Goal: Task Accomplishment & Management: Use online tool/utility

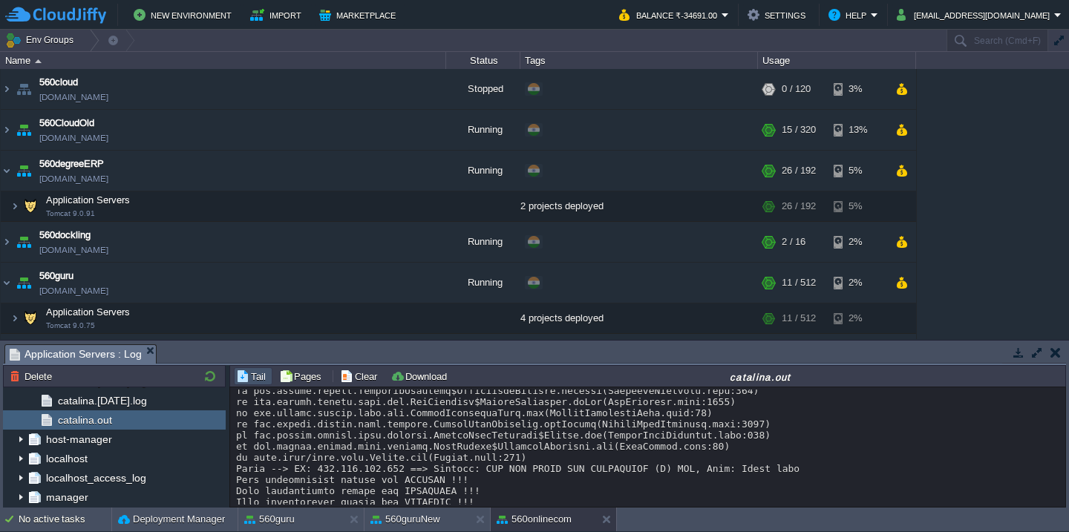
scroll to position [111, 0]
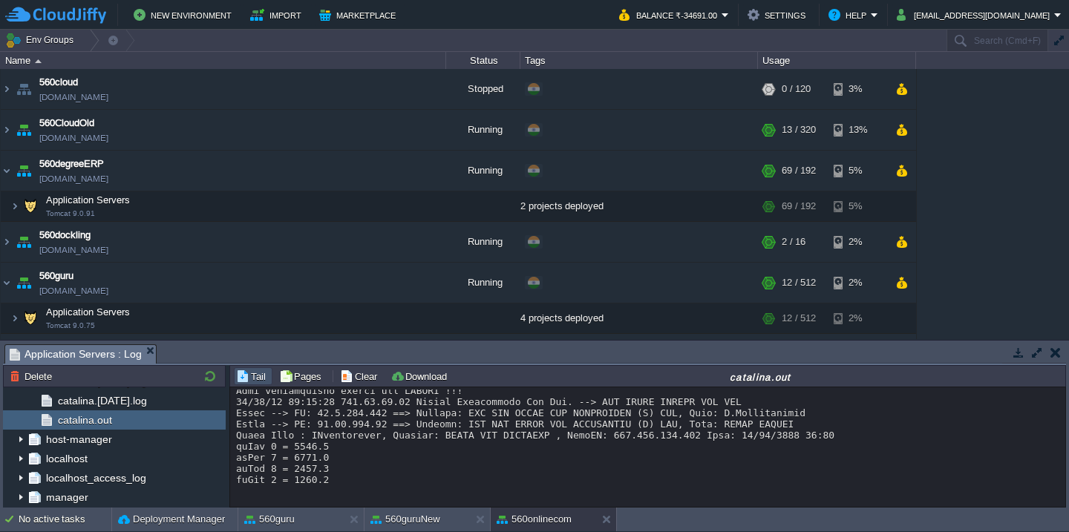
scroll to position [22236, 0]
click at [149, 524] on button "Deployment Manager" at bounding box center [171, 519] width 107 height 15
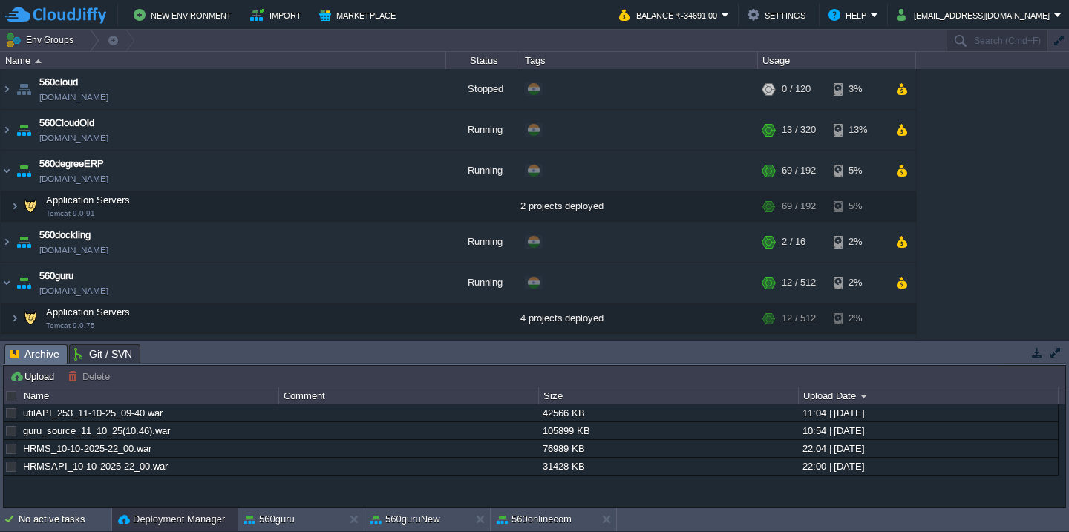
scroll to position [1323, 0]
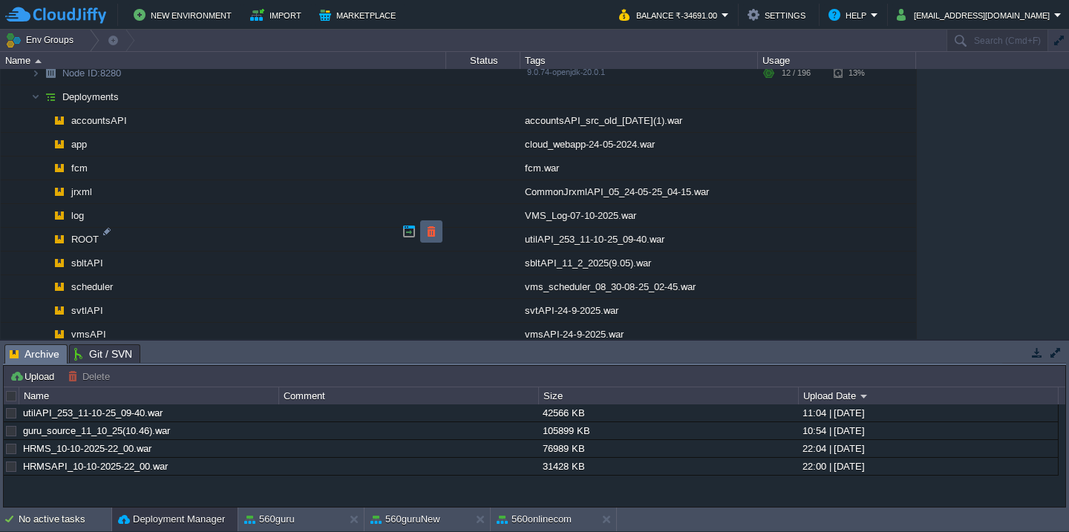
click at [427, 226] on button "button" at bounding box center [431, 231] width 13 height 13
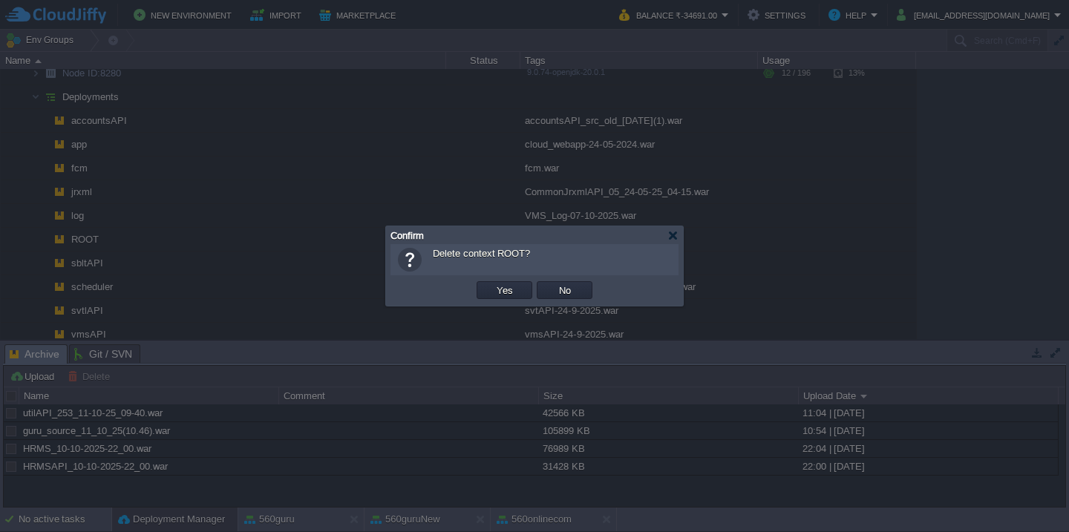
click at [492, 284] on button "Yes" at bounding box center [504, 290] width 25 height 13
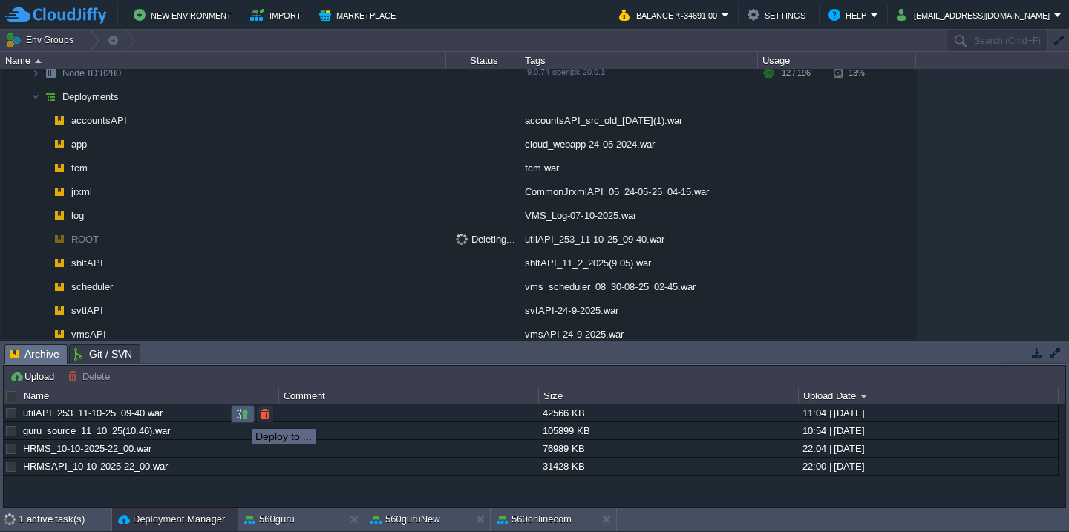
click at [240, 416] on button "button" at bounding box center [242, 413] width 13 height 13
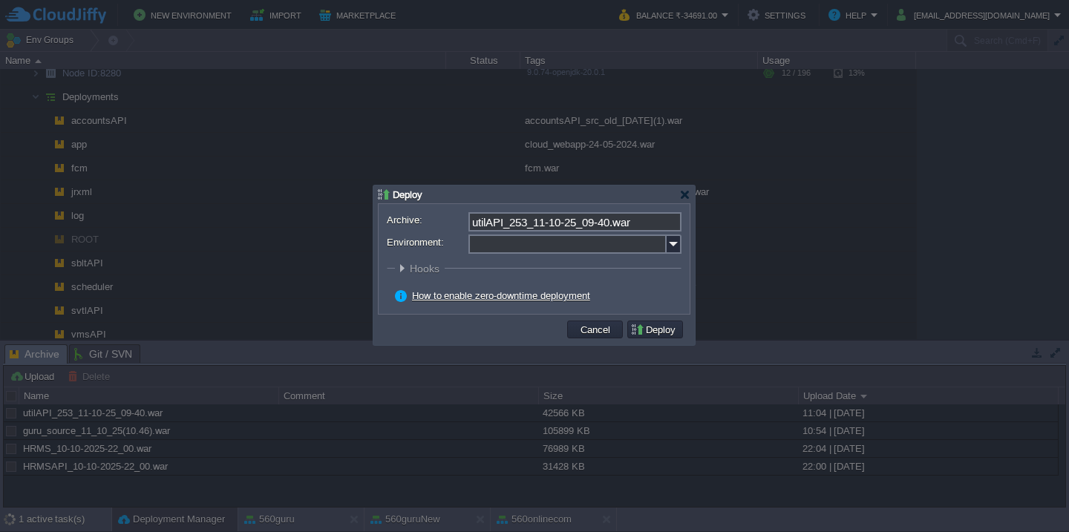
click at [530, 246] on input "Environment:" at bounding box center [567, 244] width 198 height 19
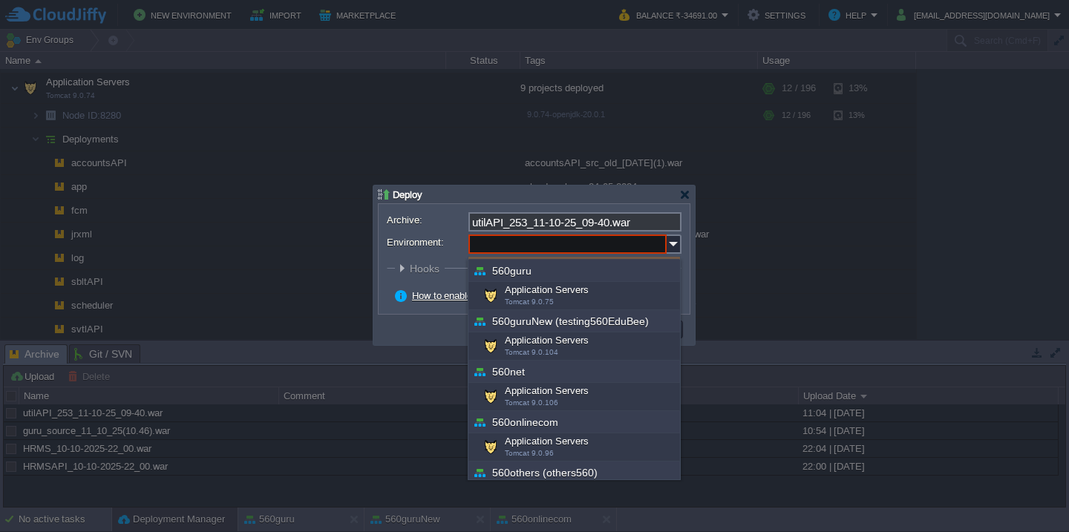
scroll to position [534, 0]
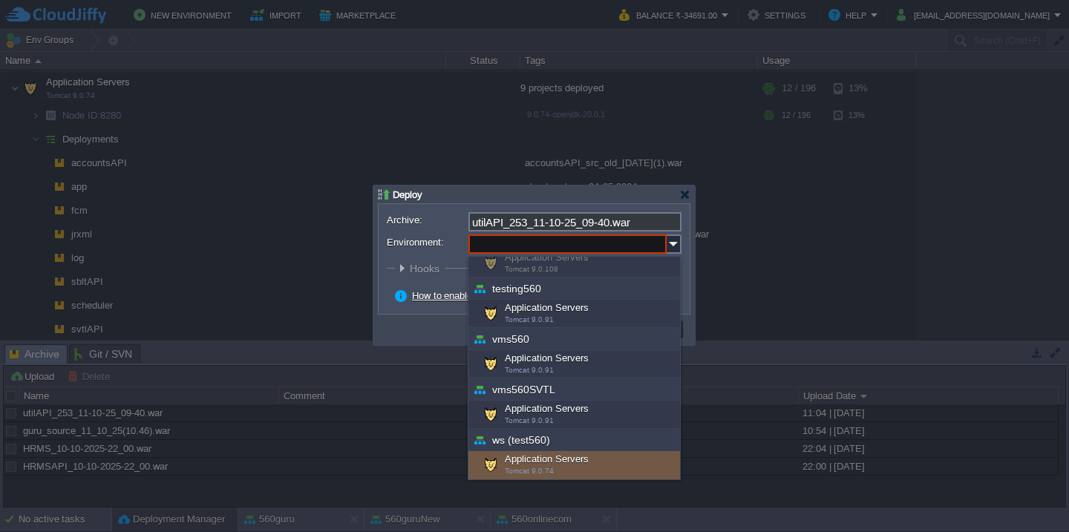
click at [533, 462] on div "Application Servers Tomcat 9.0.74" at bounding box center [574, 465] width 212 height 28
type input "Application Servers (ws (test560))"
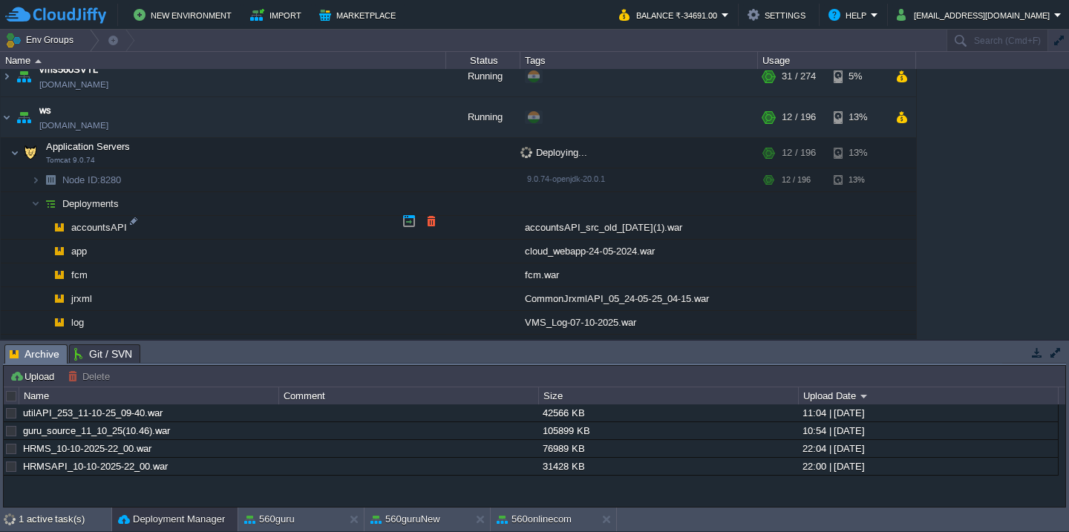
scroll to position [1199, 0]
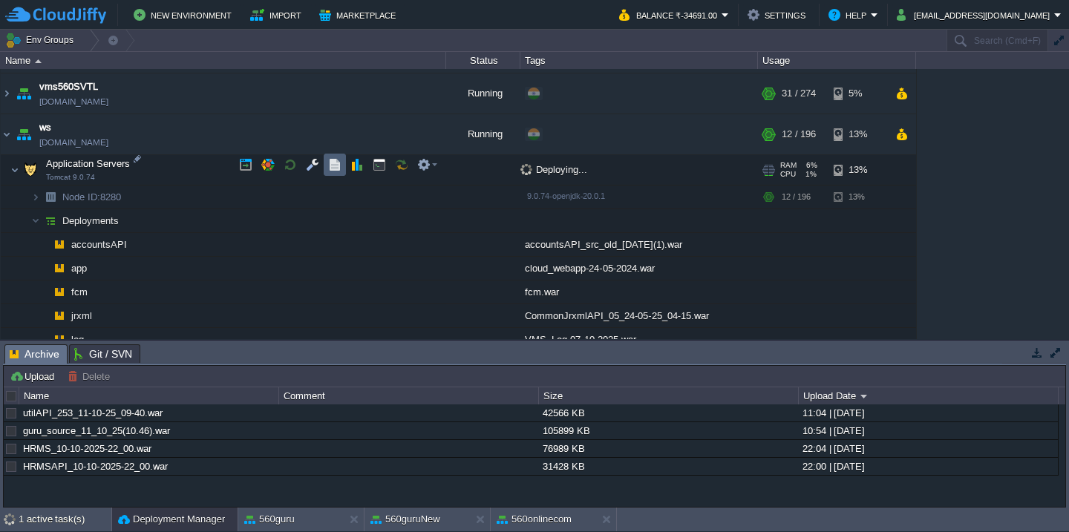
click at [328, 167] on button "button" at bounding box center [334, 164] width 13 height 13
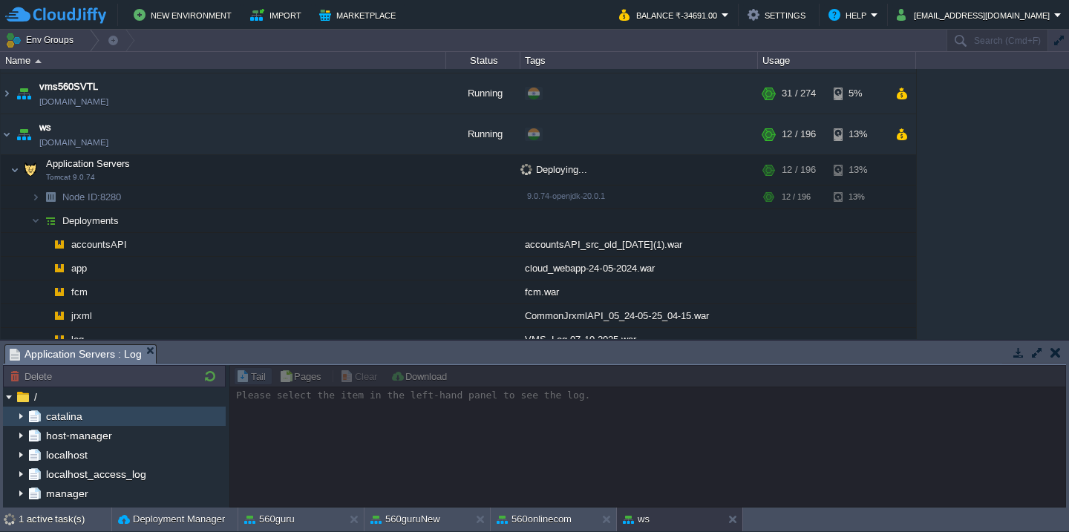
click at [21, 417] on img at bounding box center [21, 416] width 12 height 19
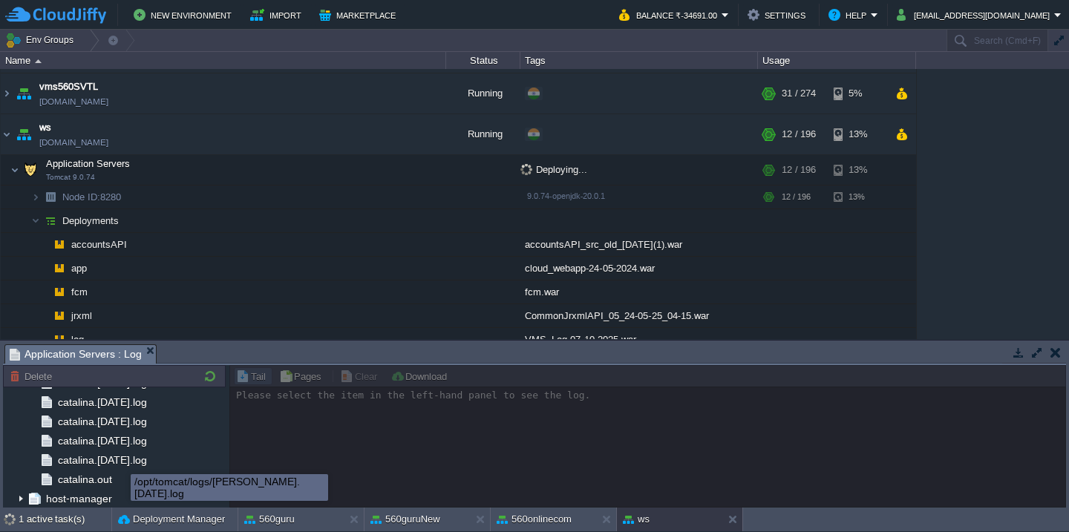
scroll to position [1772, 0]
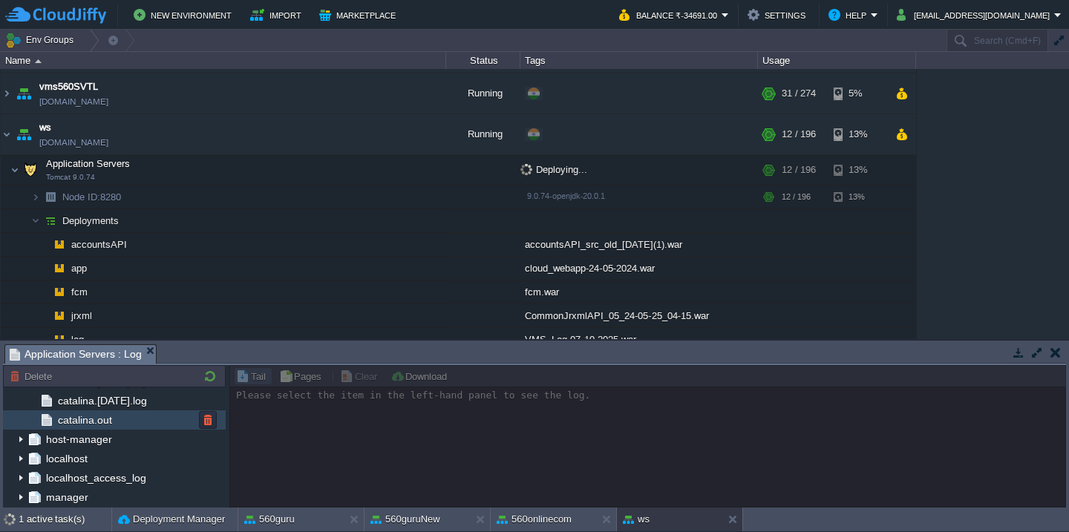
click at [151, 425] on div "catalina.out" at bounding box center [114, 419] width 223 height 19
